Goal: Task Accomplishment & Management: Manage account settings

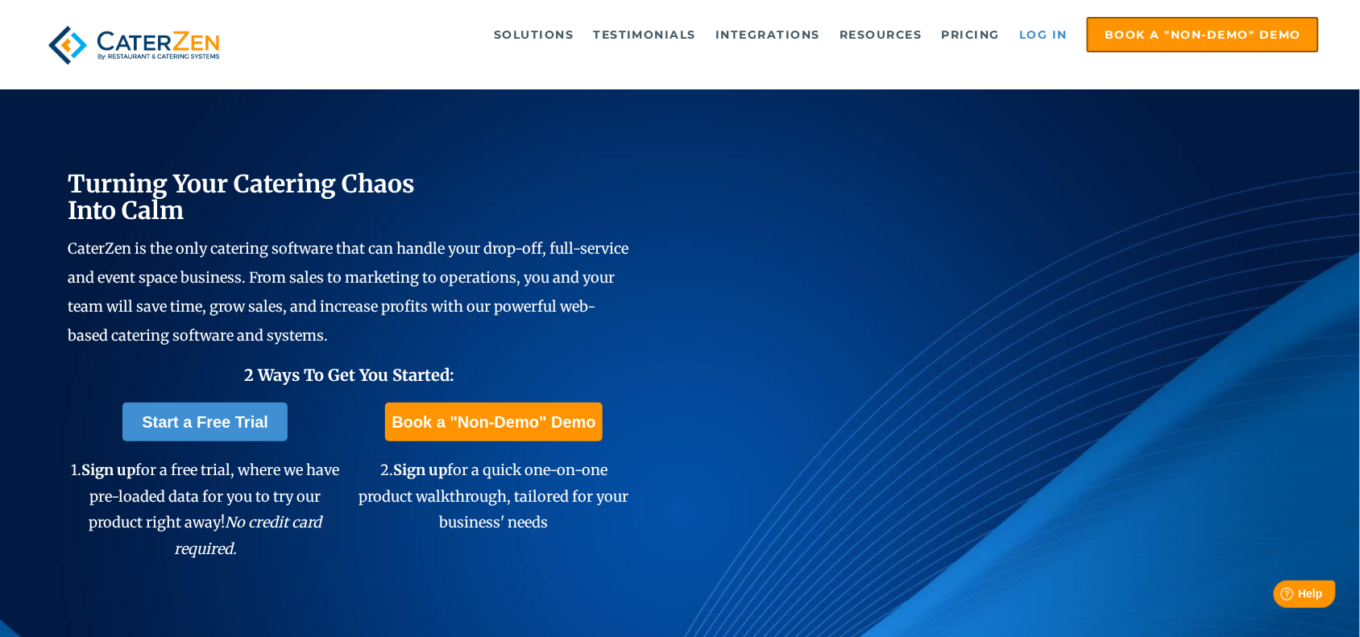
click at [1048, 34] on link "Log in" at bounding box center [1043, 35] width 64 height 32
click at [818, 495] on div "Turning Your Catering Chaos Into Calm CaterZen is the only catering software th…" at bounding box center [646, 371] width 1156 height 416
click at [1045, 35] on link "Log in" at bounding box center [1043, 35] width 64 height 32
